Goal: Check status: Check status

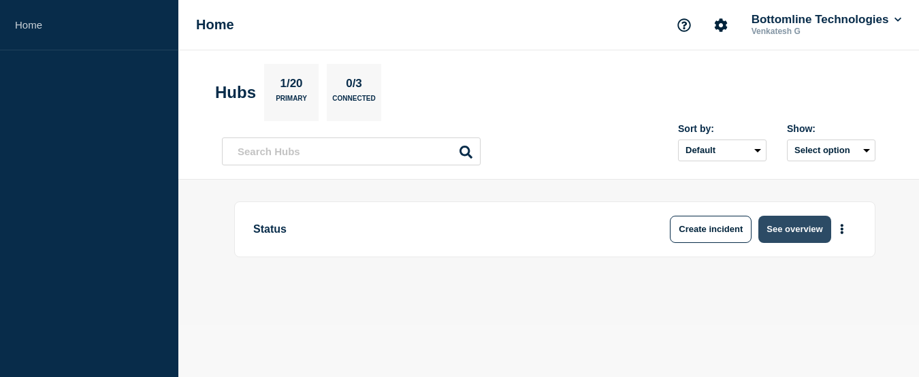
click at [787, 221] on button "See overview" at bounding box center [794, 229] width 72 height 27
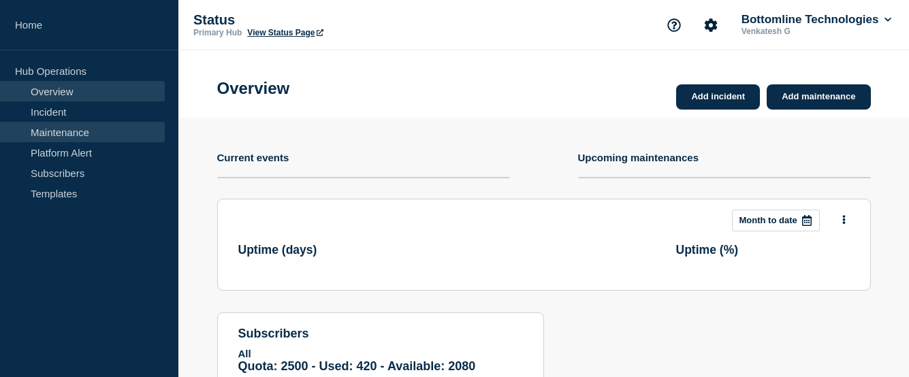
click at [64, 135] on link "Maintenance" at bounding box center [82, 132] width 165 height 20
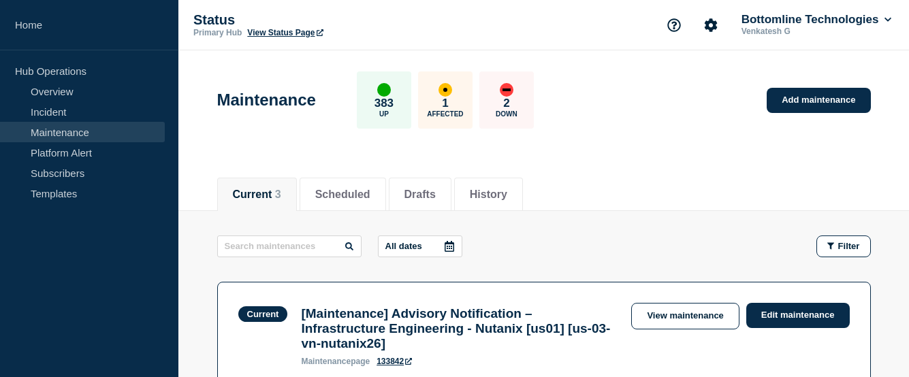
scroll to position [204, 0]
